Goal: Task Accomplishment & Management: Complete application form

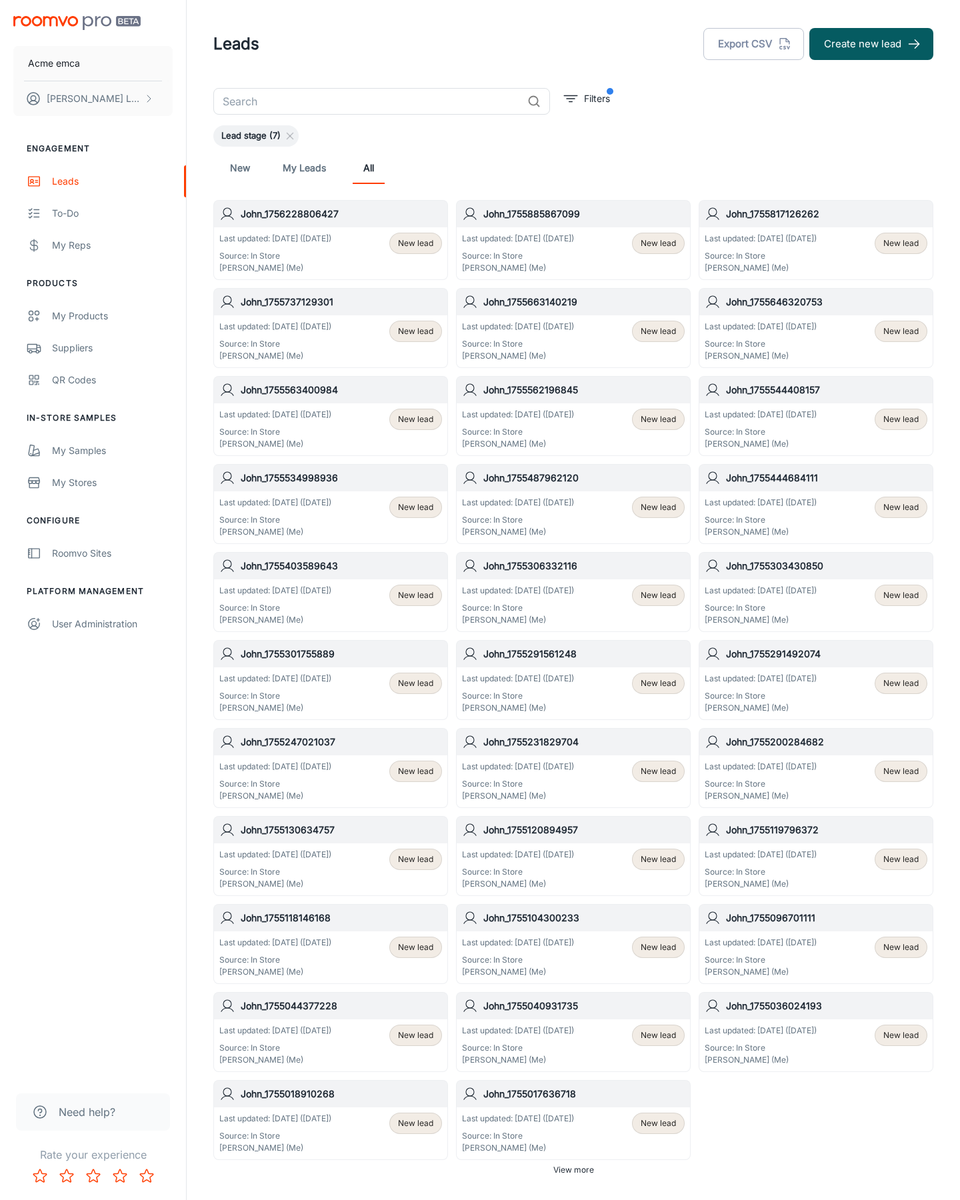
click at [872, 44] on button "Create new lead" at bounding box center [872, 44] width 124 height 32
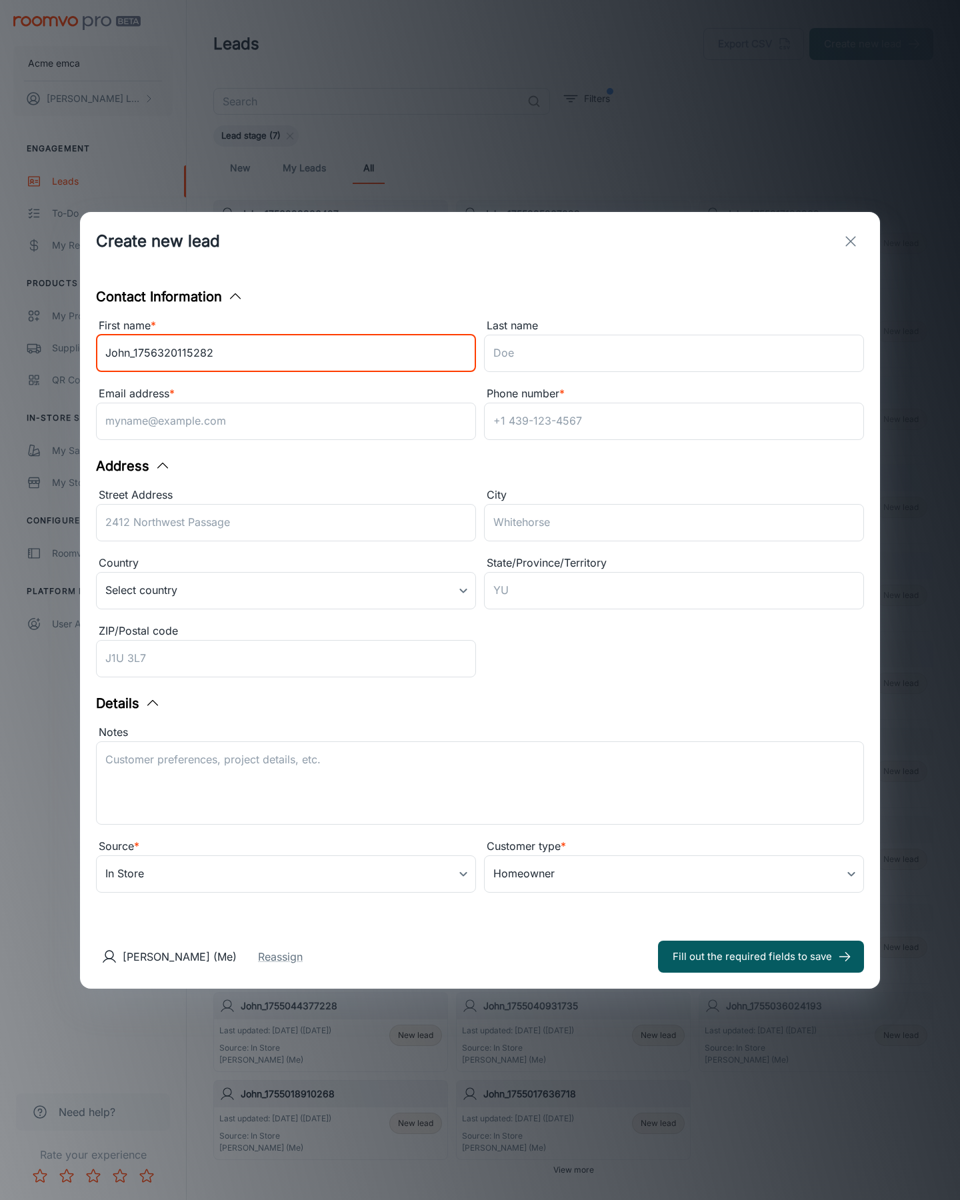
type input "John_1756320115282"
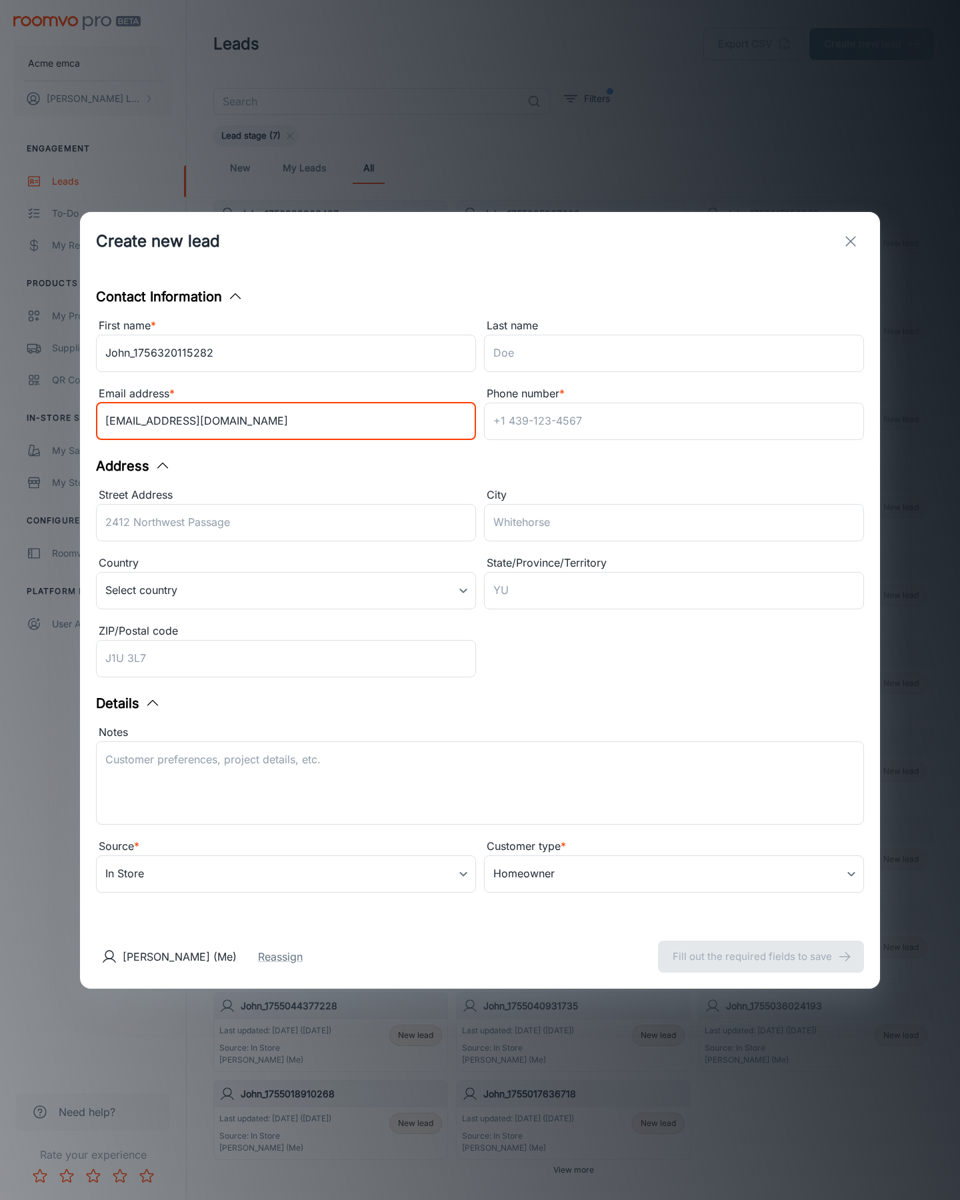
type input "[EMAIL_ADDRESS][DOMAIN_NAME]"
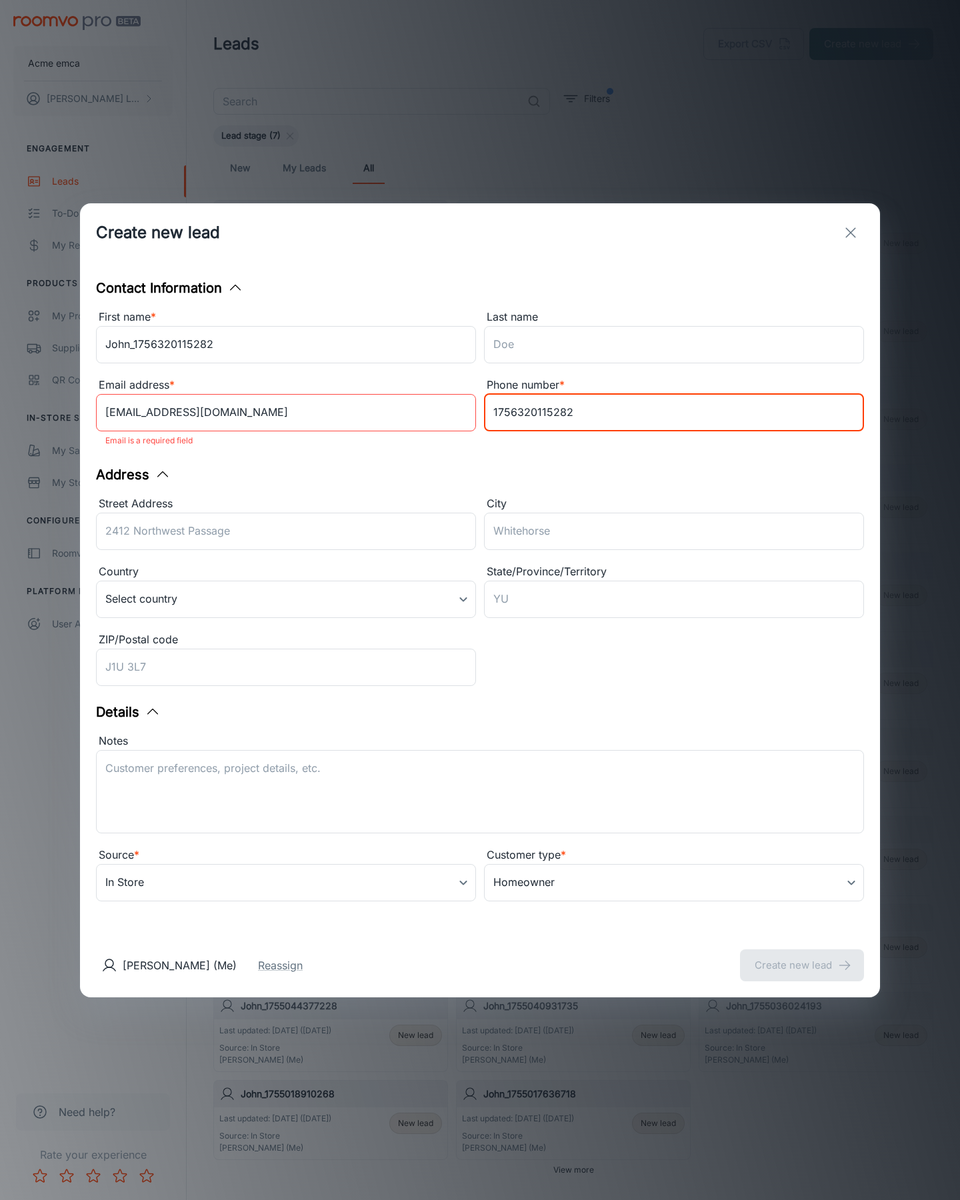
type input "1756320115282"
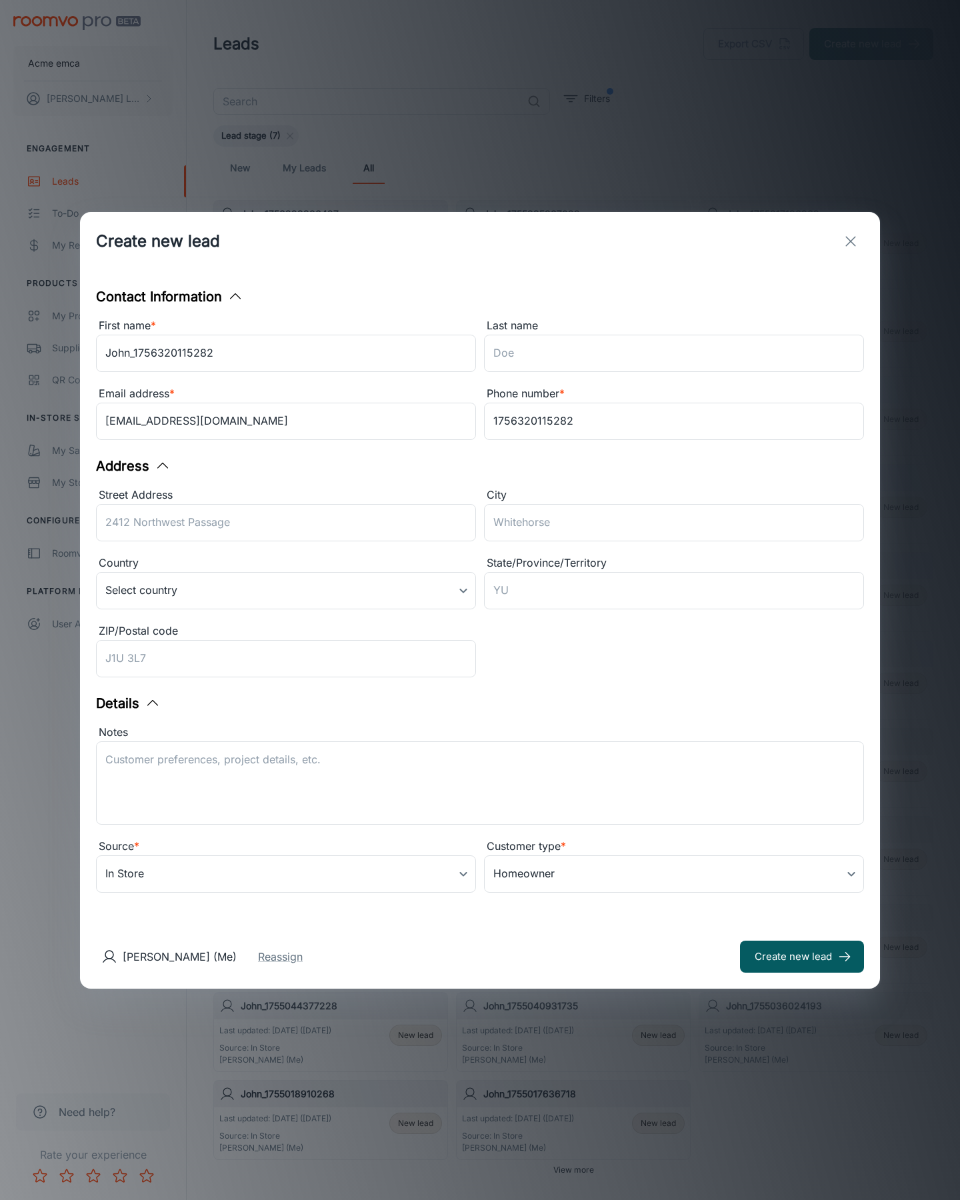
click at [802, 956] on button "Create new lead" at bounding box center [802, 957] width 124 height 32
